Goal: Task Accomplishment & Management: Complete application form

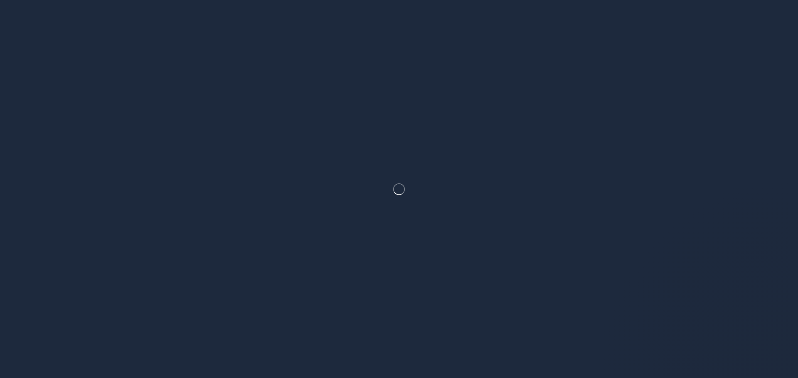
click at [419, 220] on div at bounding box center [399, 189] width 798 height 378
click at [485, 166] on div at bounding box center [399, 189] width 798 height 378
click at [510, 236] on div at bounding box center [399, 189] width 798 height 378
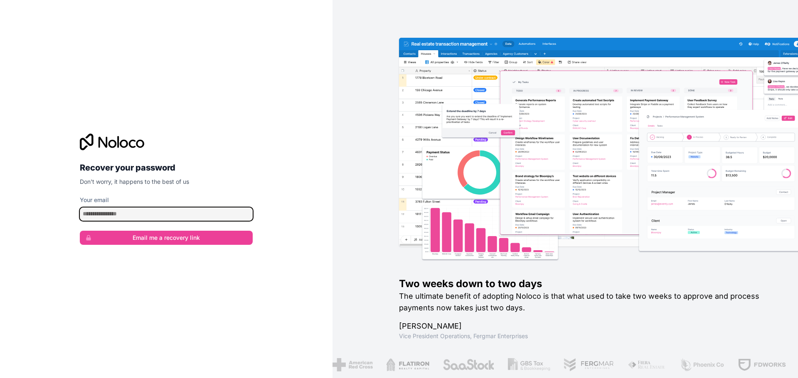
click at [179, 219] on input "Your email" at bounding box center [166, 214] width 173 height 13
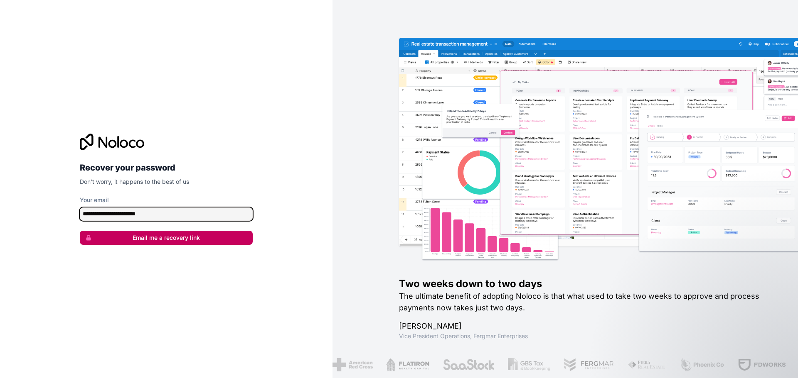
type input "**********"
click at [140, 238] on button "Email me a recovery link" at bounding box center [166, 238] width 173 height 14
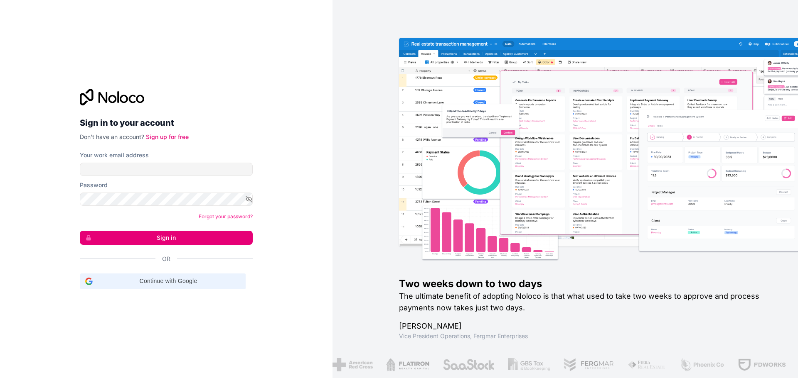
click at [133, 275] on div "Continue with Google Continue with Google. Opens in new tab" at bounding box center [162, 282] width 155 height 16
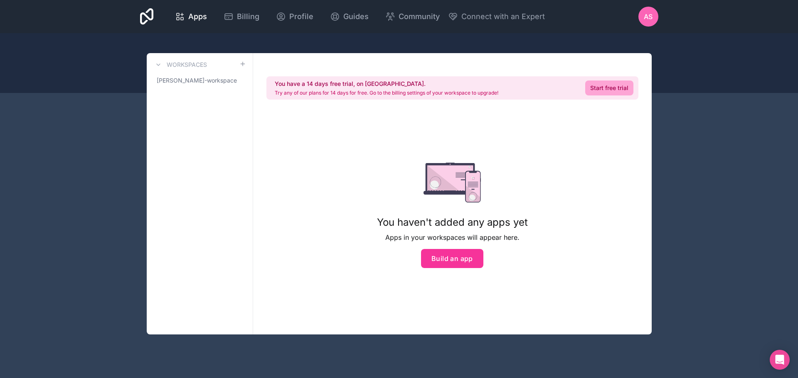
click at [606, 41] on div at bounding box center [399, 63] width 798 height 60
click at [606, 86] on link "Start free trial" at bounding box center [609, 88] width 48 height 15
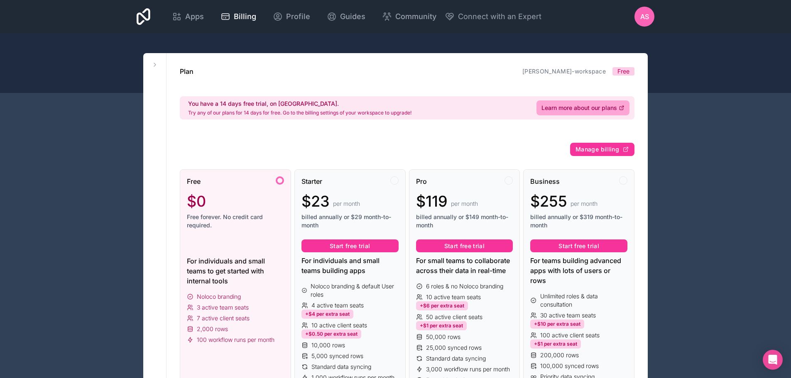
click at [277, 190] on div "Free $0 Free forever. No credit card required." at bounding box center [235, 207] width 97 height 60
click at [152, 69] on button at bounding box center [155, 65] width 10 height 10
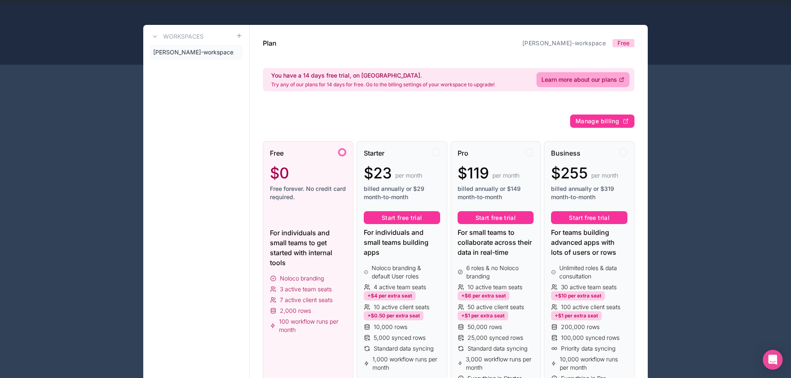
scroll to position [29, 0]
click at [198, 46] on link "aya-shaheen-workspace" at bounding box center [196, 51] width 93 height 15
click at [201, 58] on link "aya-shaheen-workspace" at bounding box center [196, 51] width 93 height 15
click at [194, 55] on span "aya-shaheen-workspace" at bounding box center [193, 52] width 80 height 8
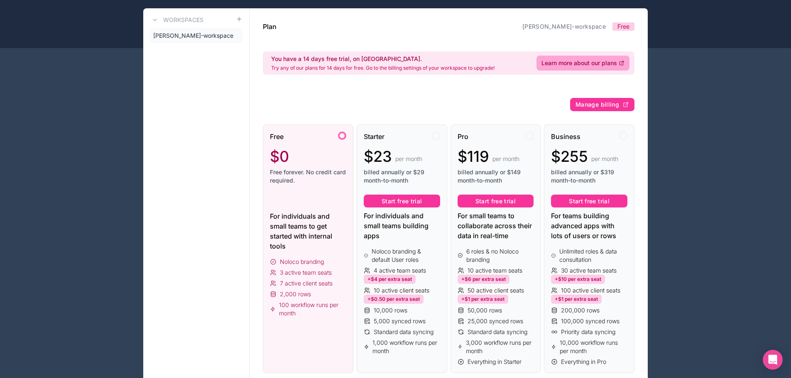
scroll to position [0, 0]
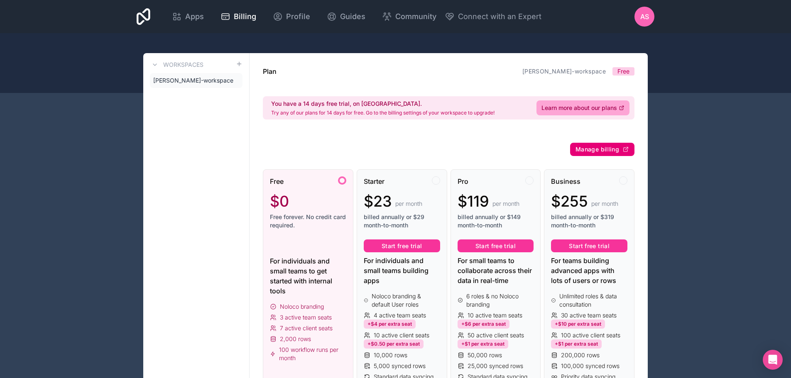
click at [607, 150] on span "Manage billing" at bounding box center [598, 149] width 44 height 7
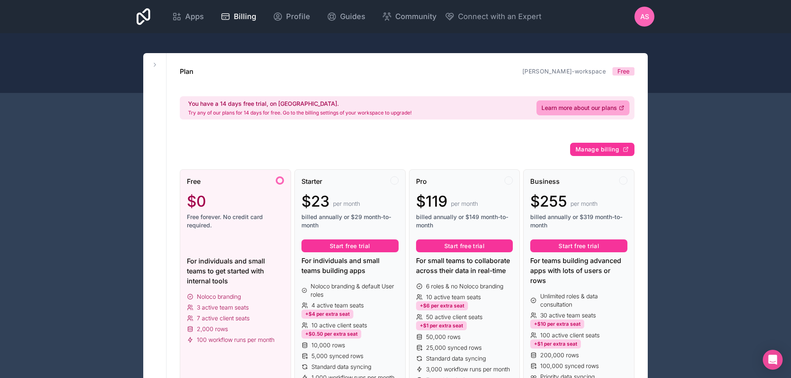
click at [149, 15] on icon at bounding box center [144, 16] width 14 height 17
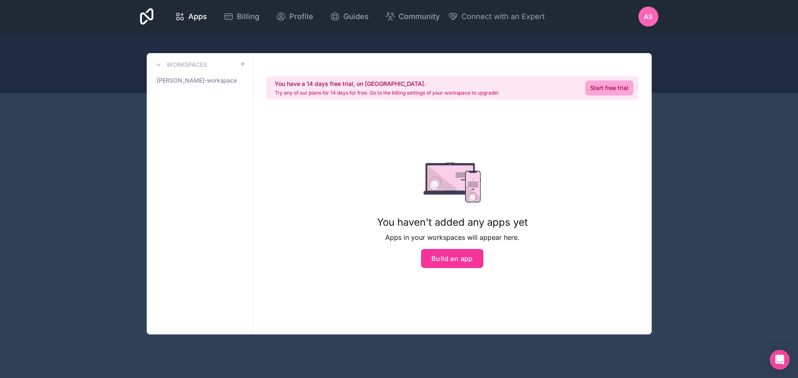
click at [152, 17] on icon at bounding box center [147, 16] width 14 height 17
click at [442, 252] on button "Build an app" at bounding box center [452, 258] width 62 height 19
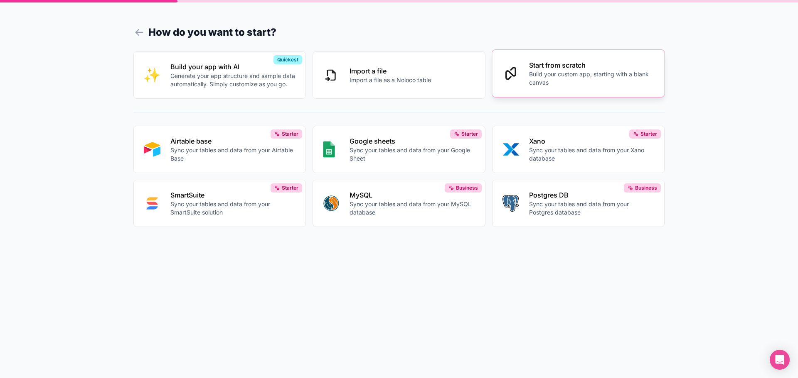
click at [500, 75] on button "Start from scratch Build your custom app, starting with a blank canvas" at bounding box center [578, 73] width 173 height 47
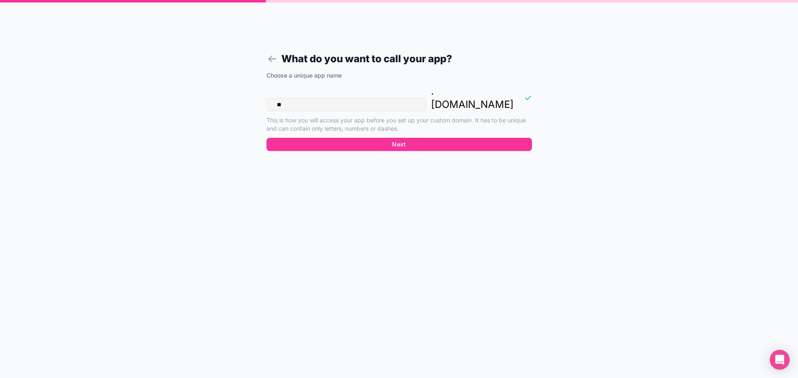
type input "*"
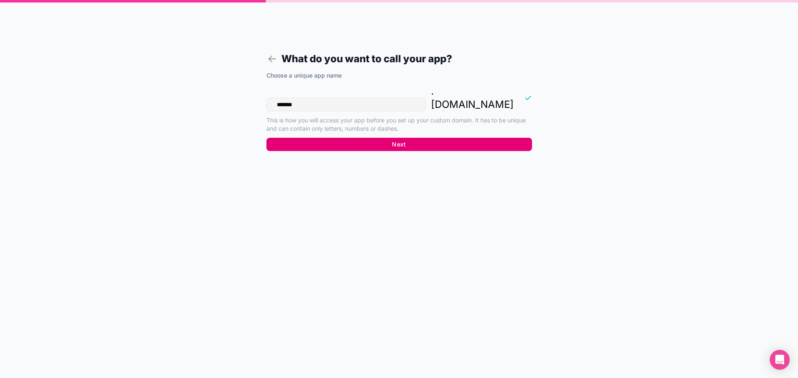
type input "*******"
click at [385, 138] on button "Next" at bounding box center [398, 144] width 265 height 13
click at [390, 138] on button "Next" at bounding box center [398, 144] width 265 height 13
